Goal: Transaction & Acquisition: Purchase product/service

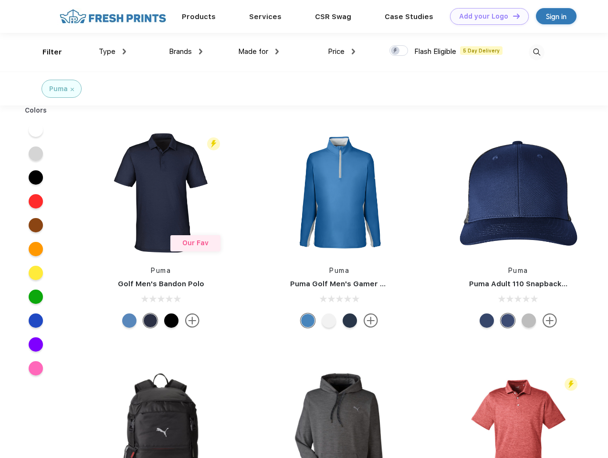
click at [486, 16] on link "Add your Logo Design Tool" at bounding box center [489, 16] width 79 height 17
click at [0, 0] on div "Design Tool" at bounding box center [0, 0] width 0 height 0
click at [512, 16] on link "Add your Logo Design Tool" at bounding box center [489, 16] width 79 height 17
click at [46, 52] on div "Filter" at bounding box center [52, 52] width 20 height 11
click at [113, 52] on span "Type" at bounding box center [107, 51] width 17 height 9
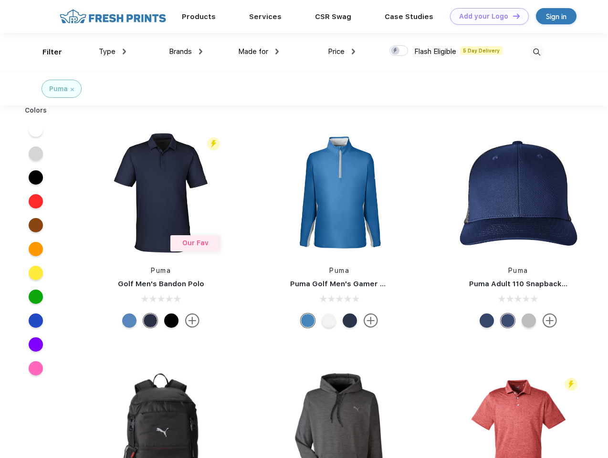
click at [186, 52] on span "Brands" at bounding box center [180, 51] width 23 height 9
click at [259, 52] on span "Made for" at bounding box center [253, 51] width 30 height 9
click at [342, 52] on span "Price" at bounding box center [336, 51] width 17 height 9
click at [399, 51] on div at bounding box center [399, 50] width 19 height 11
click at [396, 51] on input "checkbox" at bounding box center [393, 48] width 6 height 6
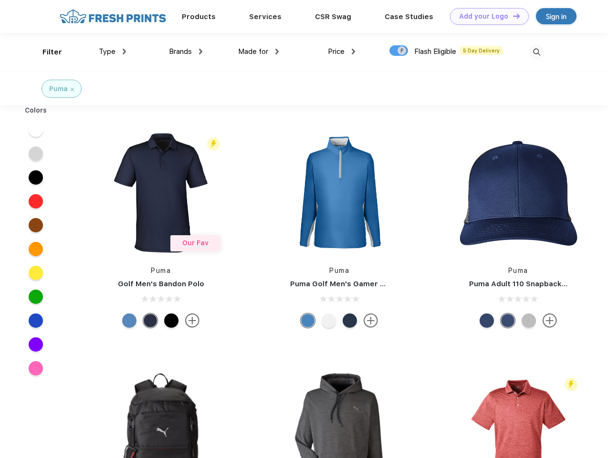
click at [537, 52] on img at bounding box center [537, 52] width 16 height 16
